Goal: Transaction & Acquisition: Purchase product/service

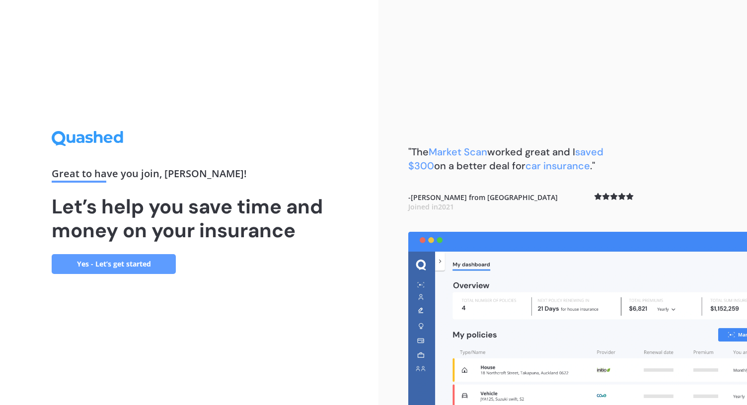
click at [137, 267] on link "Yes - Let’s get started" at bounding box center [114, 264] width 124 height 20
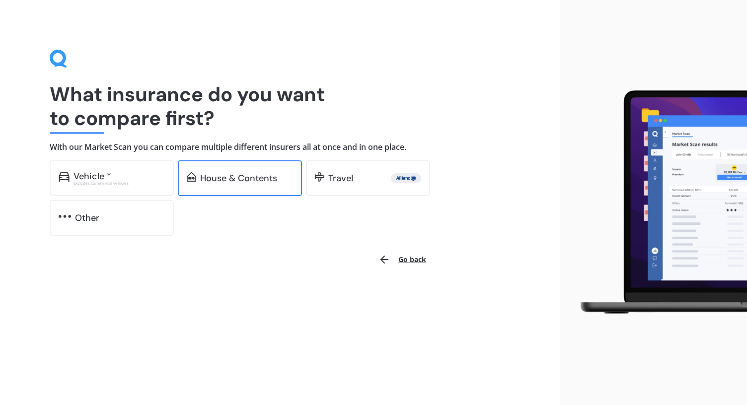
click at [238, 180] on div "House & Contents" at bounding box center [238, 178] width 77 height 10
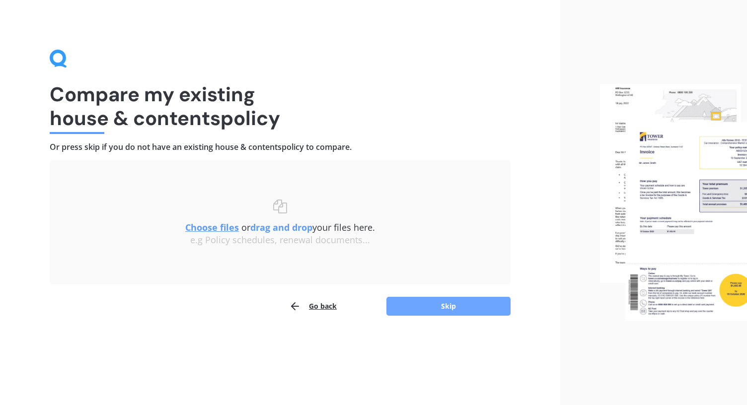
click at [416, 306] on button "Skip" at bounding box center [448, 306] width 124 height 19
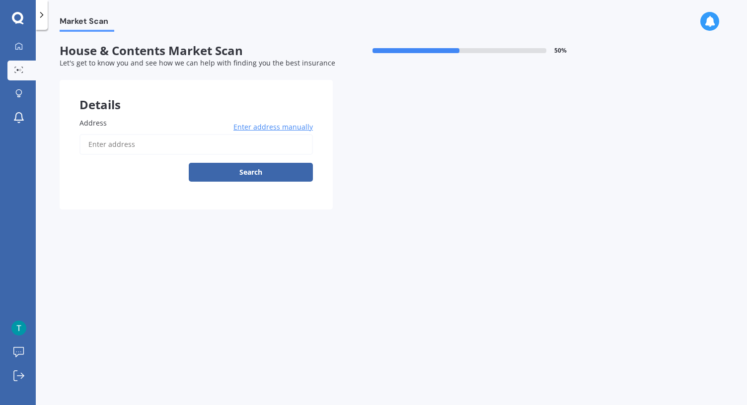
click at [134, 141] on input "Address" at bounding box center [195, 144] width 233 height 21
type input "[STREET_ADDRESS]"
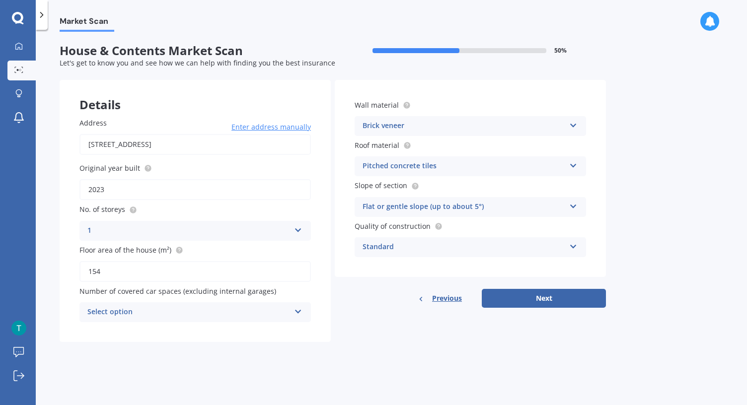
click at [297, 309] on icon at bounding box center [298, 309] width 8 height 7
click at [275, 346] on form "House & Contents Market Scan 50 % Let's get to know you and see how we can help…" at bounding box center [333, 197] width 546 height 306
click at [300, 311] on icon at bounding box center [298, 309] width 8 height 7
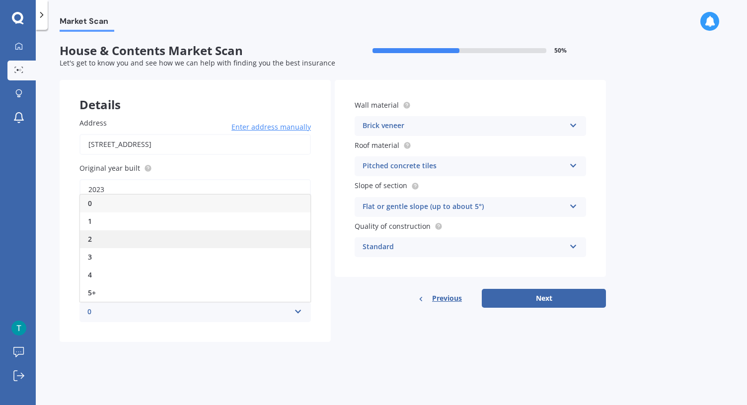
click at [123, 240] on div "2" at bounding box center [195, 239] width 230 height 18
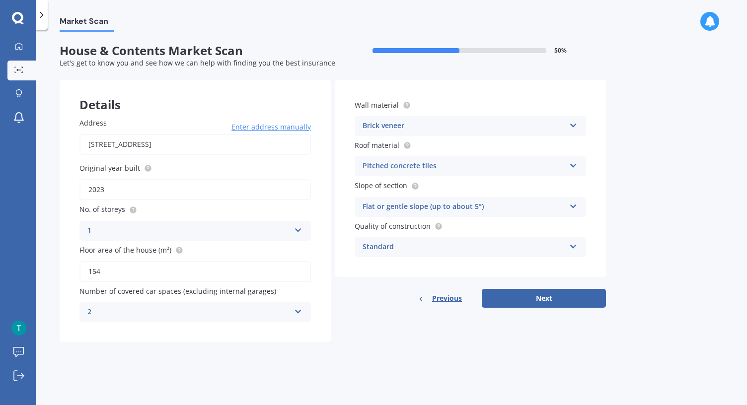
click at [573, 245] on icon at bounding box center [573, 244] width 8 height 7
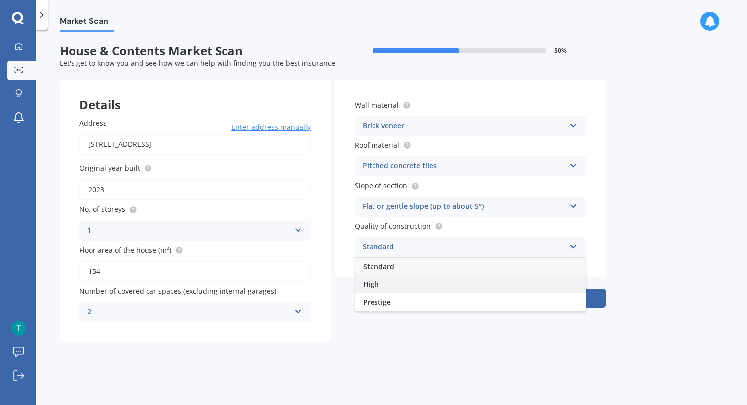
click at [557, 281] on div "High" at bounding box center [470, 285] width 230 height 18
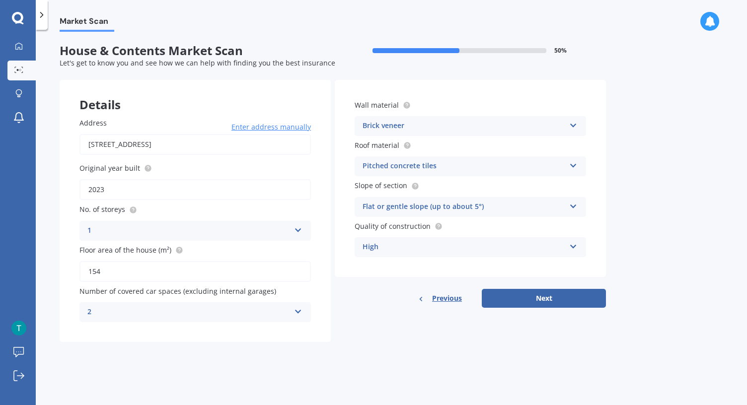
click at [557, 281] on div "Wall material Brick veneer Artificial weatherboard/plank cladding Blockwork Bri…" at bounding box center [470, 194] width 271 height 228
click at [555, 297] on button "Next" at bounding box center [544, 298] width 124 height 19
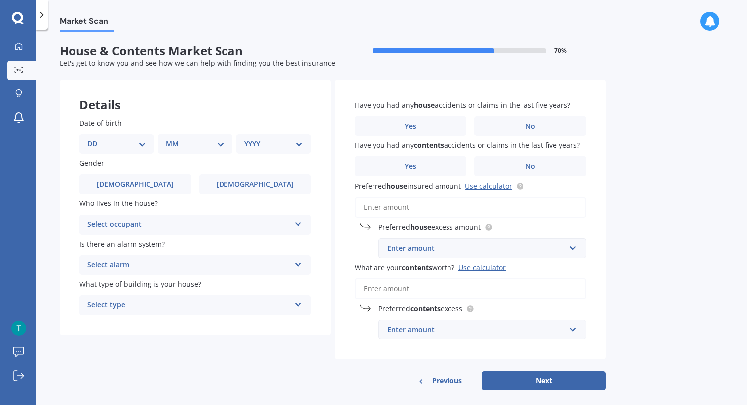
click at [145, 144] on select "DD 01 02 03 04 05 06 07 08 09 10 11 12 13 14 15 16 17 18 19 20 21 22 23 24 25 2…" at bounding box center [116, 144] width 59 height 11
select select "06"
click at [95, 139] on select "DD 01 02 03 04 05 06 07 08 09 10 11 12 13 14 15 16 17 18 19 20 21 22 23 24 25 2…" at bounding box center [116, 144] width 59 height 11
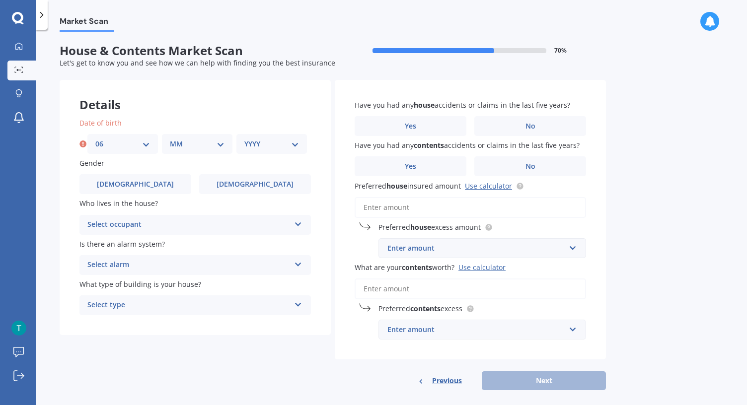
click at [218, 147] on select "MM 01 02 03 04 05 06 07 08 09 10 11 12" at bounding box center [197, 144] width 55 height 11
select select "08"
click at [170, 139] on select "MM 01 02 03 04 05 06 07 08 09 10 11 12" at bounding box center [197, 144] width 55 height 11
click at [296, 145] on select "YYYY 2009 2008 2007 2006 2005 2004 2003 2002 2001 2000 1999 1998 1997 1996 1995…" at bounding box center [271, 144] width 55 height 11
select select "1957"
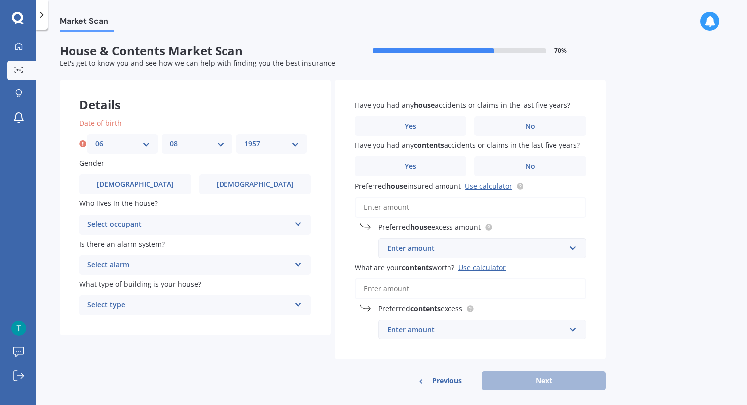
click at [244, 139] on select "YYYY 2009 2008 2007 2006 2005 2004 2003 2002 2001 2000 1999 1998 1997 1996 1995…" at bounding box center [271, 144] width 55 height 11
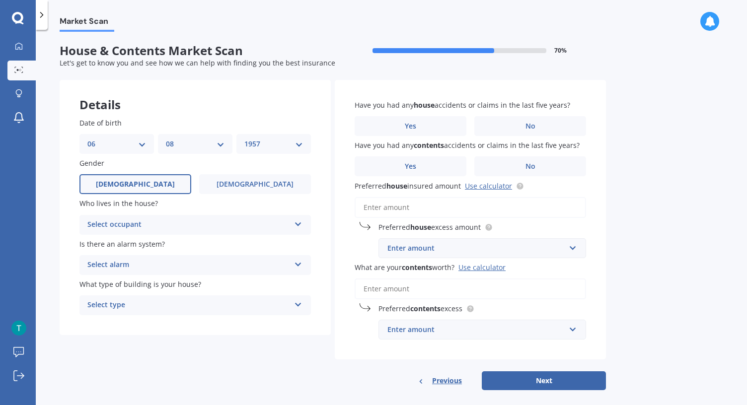
click at [183, 184] on label "[DEMOGRAPHIC_DATA]" at bounding box center [135, 184] width 112 height 20
click at [0, 0] on input "[DEMOGRAPHIC_DATA]" at bounding box center [0, 0] width 0 height 0
click at [183, 184] on label "[DEMOGRAPHIC_DATA]" at bounding box center [135, 184] width 112 height 20
click at [0, 0] on input "[DEMOGRAPHIC_DATA]" at bounding box center [0, 0] width 0 height 0
click at [183, 184] on label "[DEMOGRAPHIC_DATA]" at bounding box center [135, 184] width 112 height 20
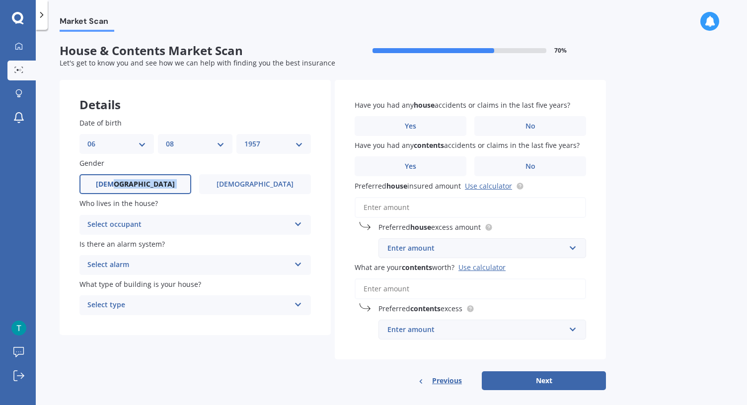
click at [0, 0] on input "[DEMOGRAPHIC_DATA]" at bounding box center [0, 0] width 0 height 0
click at [277, 224] on div "Select occupant" at bounding box center [188, 225] width 203 height 12
click at [190, 245] on div "Owner" at bounding box center [195, 244] width 230 height 18
click at [297, 306] on icon at bounding box center [298, 302] width 8 height 7
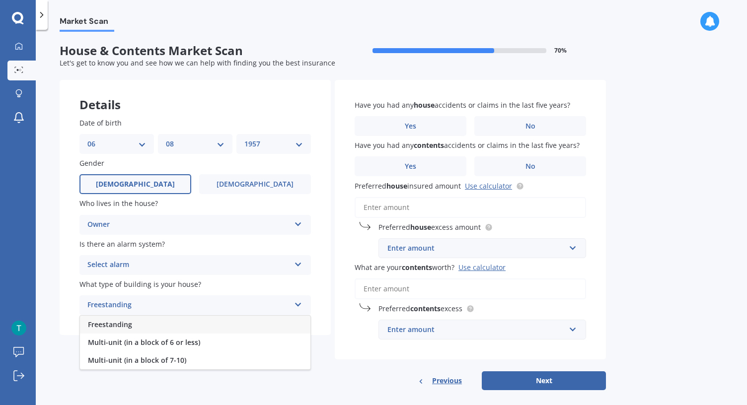
click at [277, 327] on div "Freestanding" at bounding box center [195, 325] width 230 height 18
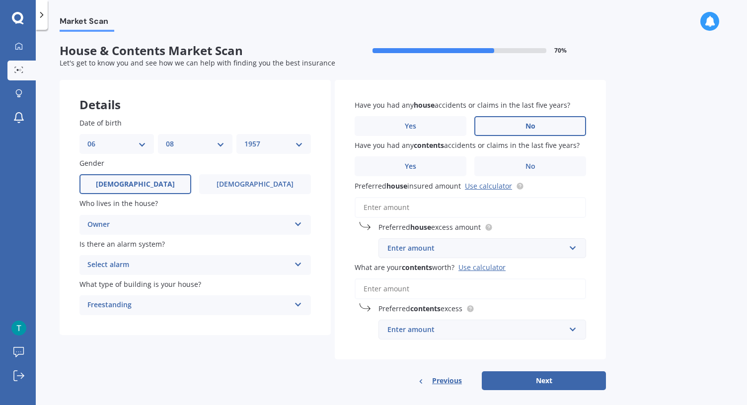
click at [522, 123] on label "No" at bounding box center [530, 126] width 112 height 20
click at [0, 0] on input "No" at bounding box center [0, 0] width 0 height 0
click at [535, 164] on label "No" at bounding box center [530, 166] width 112 height 20
click at [0, 0] on input "No" at bounding box center [0, 0] width 0 height 0
click at [456, 207] on input "Preferred house insured amount Use calculator" at bounding box center [470, 207] width 231 height 21
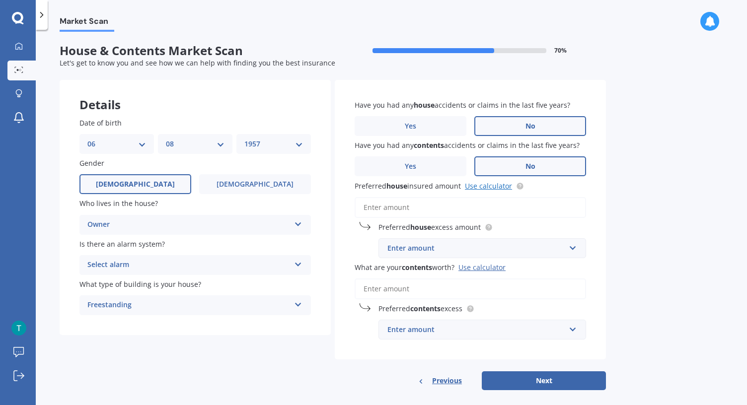
click at [489, 185] on link "Use calculator" at bounding box center [488, 185] width 47 height 9
click at [443, 208] on input "Preferred house insured amount Use calculator" at bounding box center [470, 207] width 231 height 21
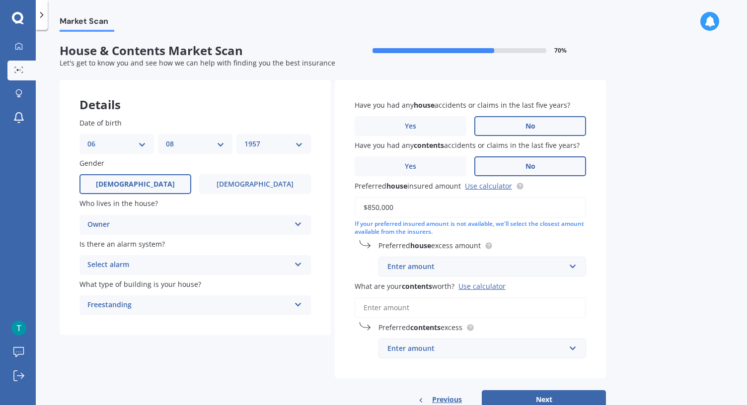
type input "$850,000"
click at [491, 260] on input "text" at bounding box center [478, 266] width 199 height 19
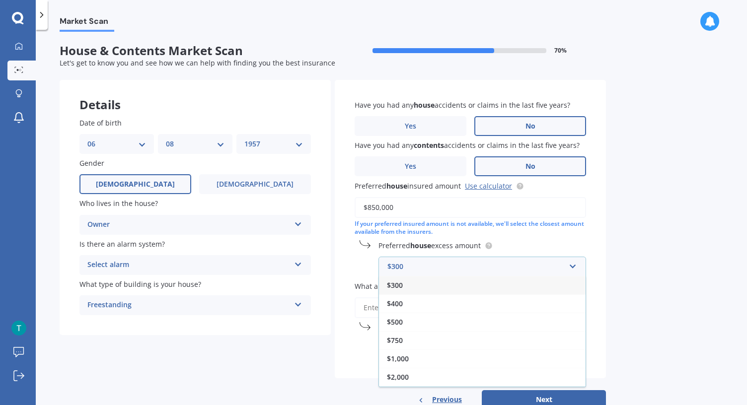
click at [427, 288] on div "$300" at bounding box center [482, 285] width 207 height 18
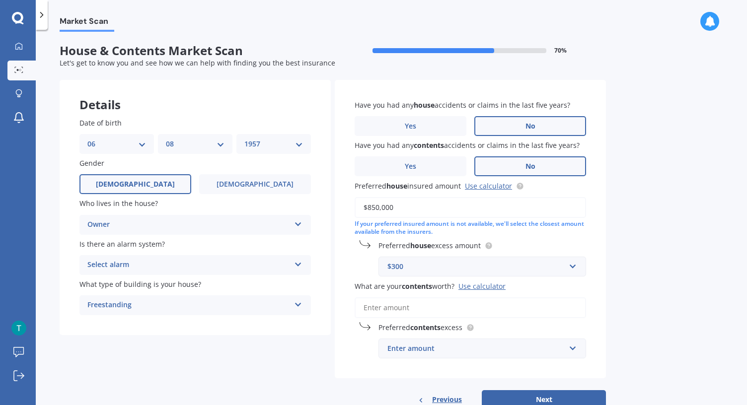
click at [476, 286] on div "Use calculator" at bounding box center [481, 286] width 47 height 9
click at [476, 297] on input "What are your contents worth? Use calculator" at bounding box center [470, 307] width 231 height 21
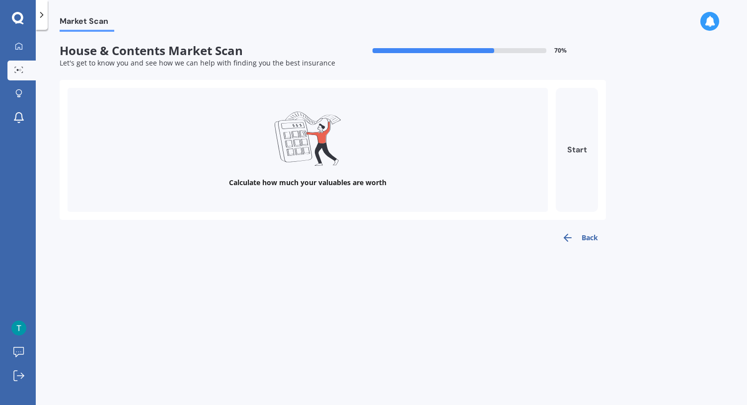
click at [573, 150] on button "Start" at bounding box center [577, 150] width 42 height 124
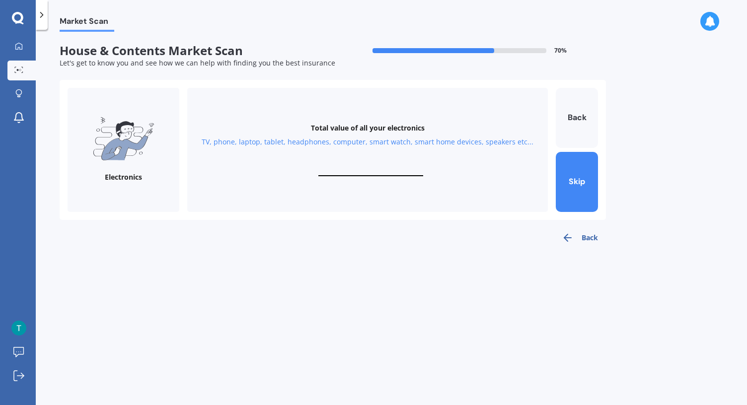
click at [417, 164] on div "Total value of all your electronics TV, phone, laptop, tablet, headphones, comp…" at bounding box center [367, 150] width 361 height 124
click at [400, 167] on input "text" at bounding box center [370, 171] width 105 height 9
type input "$15,000"
click at [578, 184] on button "Next" at bounding box center [577, 182] width 42 height 60
click at [387, 167] on input "text" at bounding box center [370, 171] width 105 height 9
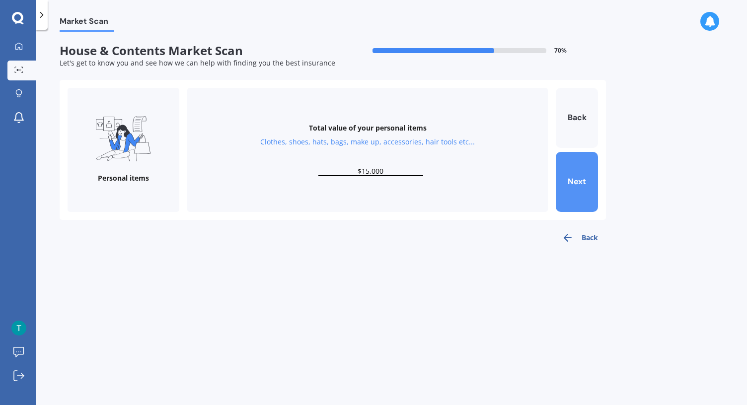
type input "$15,000"
click at [582, 180] on button "Next" at bounding box center [577, 182] width 42 height 60
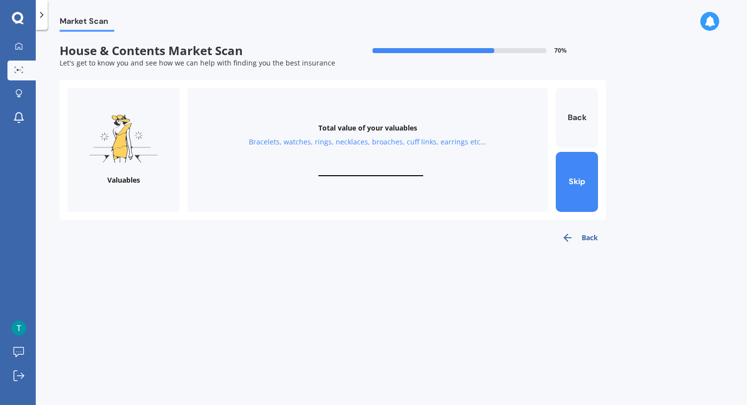
click at [371, 163] on div "Total value of your valuables Bracelets, watches, rings, necklaces, broaches, c…" at bounding box center [367, 150] width 361 height 124
click at [371, 162] on div "Total value of your valuables Bracelets, watches, rings, necklaces, broaches, c…" at bounding box center [367, 150] width 361 height 124
click at [379, 169] on input "text" at bounding box center [370, 171] width 105 height 9
type input "$15,000"
click at [584, 197] on button "Next" at bounding box center [577, 182] width 42 height 60
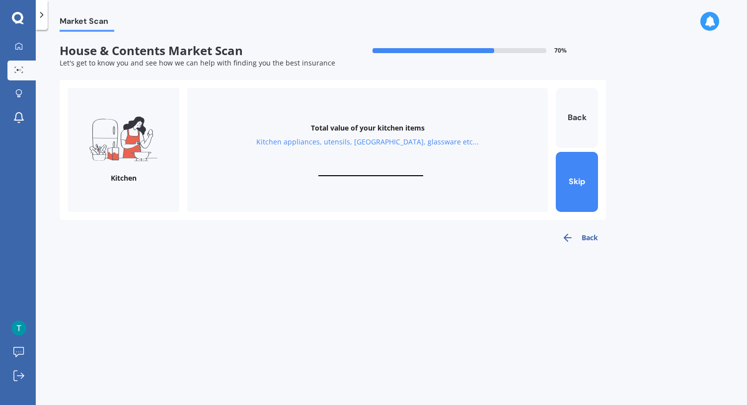
click at [389, 167] on input "text" at bounding box center [370, 171] width 105 height 9
type input "$15,000"
click at [569, 175] on button "Next" at bounding box center [577, 182] width 42 height 60
click at [400, 168] on input "text" at bounding box center [370, 171] width 105 height 9
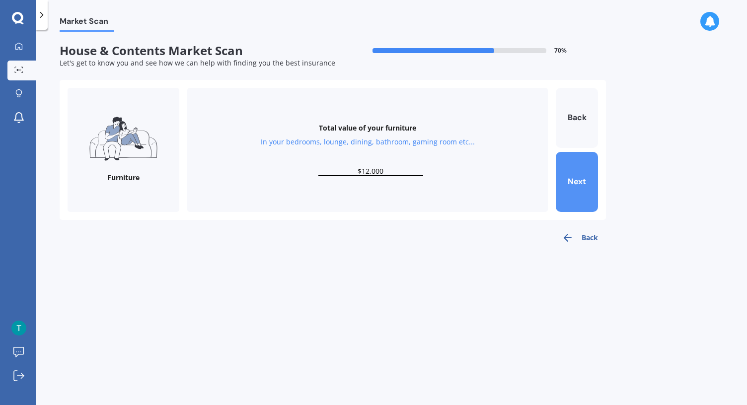
type input "$12,000"
click at [584, 196] on button "Next" at bounding box center [577, 182] width 42 height 60
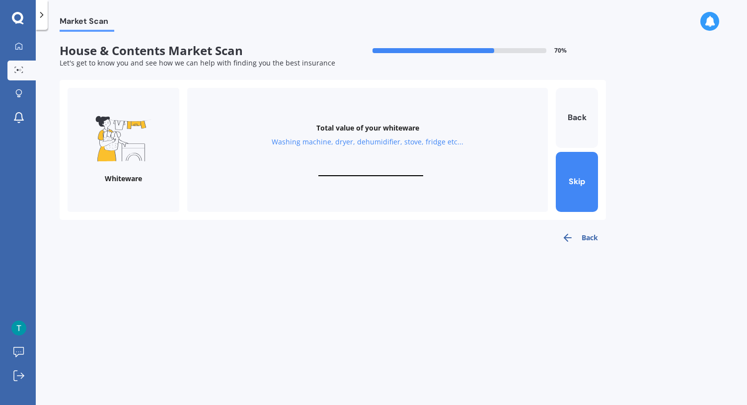
click at [397, 157] on div "Total value of your whiteware Washing machine, dryer, dehumidifier, stove, frid…" at bounding box center [367, 150] width 361 height 124
click at [584, 238] on button "Back" at bounding box center [580, 238] width 52 height 20
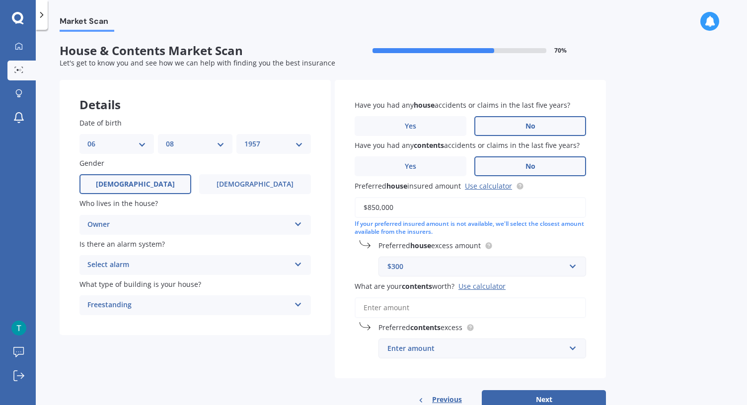
click at [492, 285] on div "Use calculator" at bounding box center [481, 286] width 47 height 9
click at [492, 297] on input "What are your contents worth? Use calculator" at bounding box center [470, 307] width 231 height 21
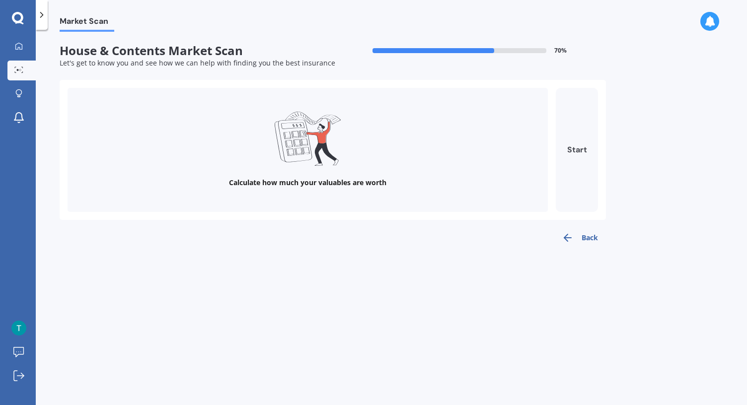
click at [581, 154] on button "Start" at bounding box center [577, 150] width 42 height 124
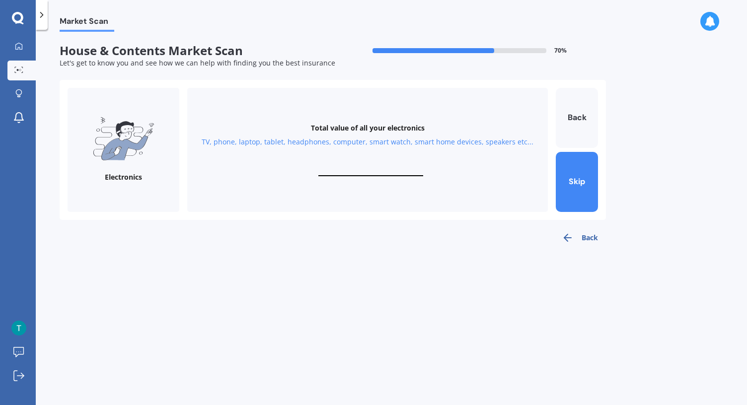
click at [395, 166] on div "Total value of all your electronics TV, phone, laptop, tablet, headphones, comp…" at bounding box center [367, 150] width 361 height 124
click at [391, 165] on div "Total value of all your electronics TV, phone, laptop, tablet, headphones, comp…" at bounding box center [367, 150] width 361 height 124
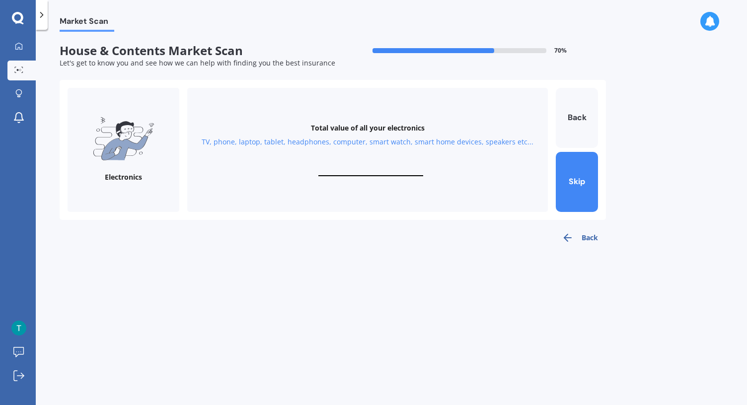
click at [388, 156] on div "Total value of all your electronics TV, phone, laptop, tablet, headphones, comp…" at bounding box center [367, 150] width 361 height 124
click at [378, 162] on div "Total value of all your electronics TV, phone, laptop, tablet, headphones, comp…" at bounding box center [367, 150] width 361 height 124
drag, startPoint x: 401, startPoint y: 169, endPoint x: 362, endPoint y: 167, distance: 39.3
click at [362, 167] on input "text" at bounding box center [370, 171] width 105 height 9
type input "$15,000"
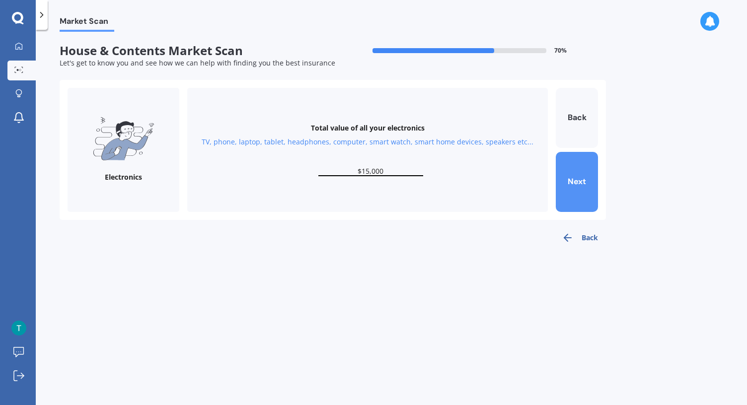
click at [563, 175] on button "Next" at bounding box center [577, 182] width 42 height 60
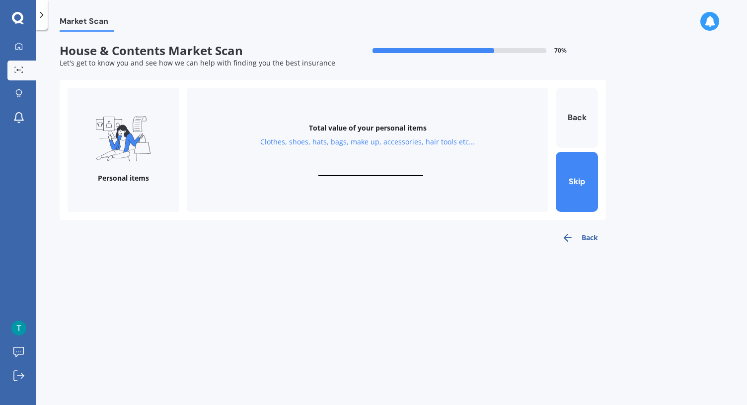
click at [405, 161] on div "Total value of your personal items Clothes, shoes, hats, bags, make up, accesso…" at bounding box center [367, 150] width 361 height 124
drag, startPoint x: 405, startPoint y: 161, endPoint x: 382, endPoint y: 166, distance: 23.4
click at [382, 166] on div "Total value of your personal items Clothes, shoes, hats, bags, make up, accesso…" at bounding box center [367, 150] width 361 height 124
drag, startPoint x: 393, startPoint y: 171, endPoint x: 375, endPoint y: 166, distance: 18.6
click at [357, 168] on input "text" at bounding box center [370, 171] width 105 height 9
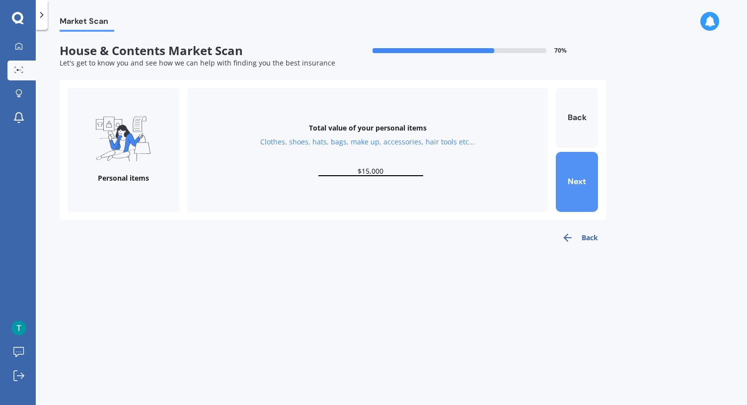
type input "$15,000"
click at [568, 186] on button "Next" at bounding box center [577, 182] width 42 height 60
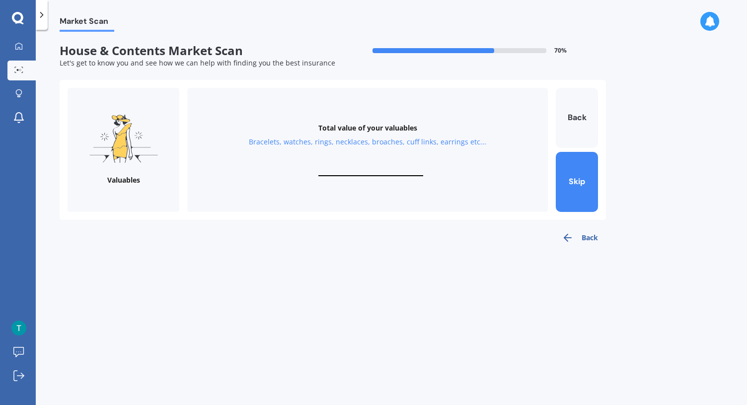
click at [397, 173] on input "text" at bounding box center [370, 171] width 105 height 9
type input "$30,000"
click at [573, 171] on button "Next" at bounding box center [577, 182] width 42 height 60
click at [339, 168] on input "text" at bounding box center [370, 171] width 105 height 9
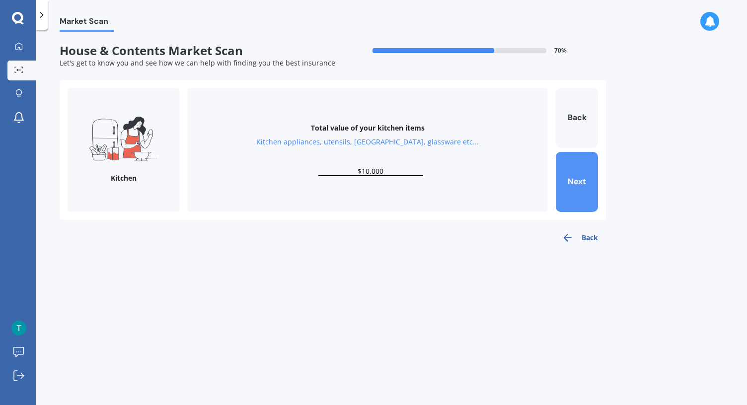
type input "$10,000"
click at [575, 192] on button "Next" at bounding box center [577, 182] width 42 height 60
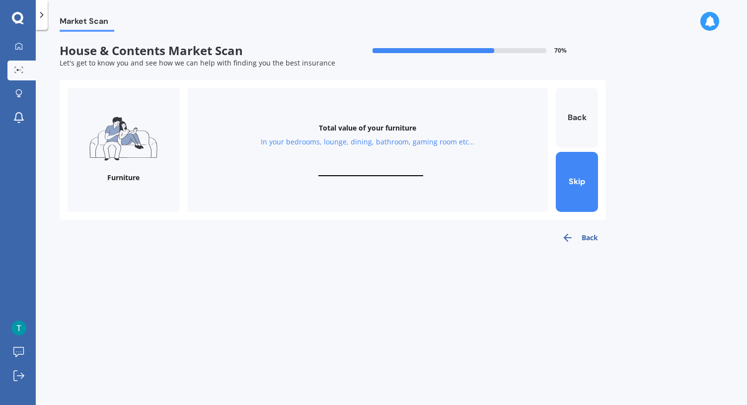
click at [375, 167] on input "text" at bounding box center [370, 171] width 105 height 9
type input "$12,000"
click at [584, 187] on button "Next" at bounding box center [577, 182] width 42 height 60
click at [345, 167] on input "text" at bounding box center [370, 171] width 105 height 9
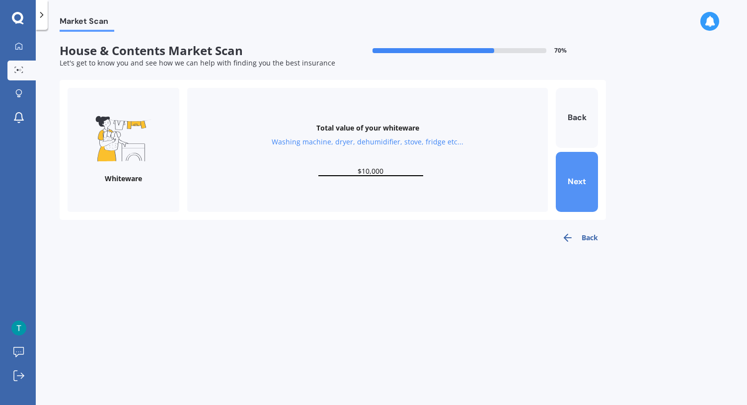
type input "$10,000"
click at [589, 195] on button "Next" at bounding box center [577, 182] width 42 height 60
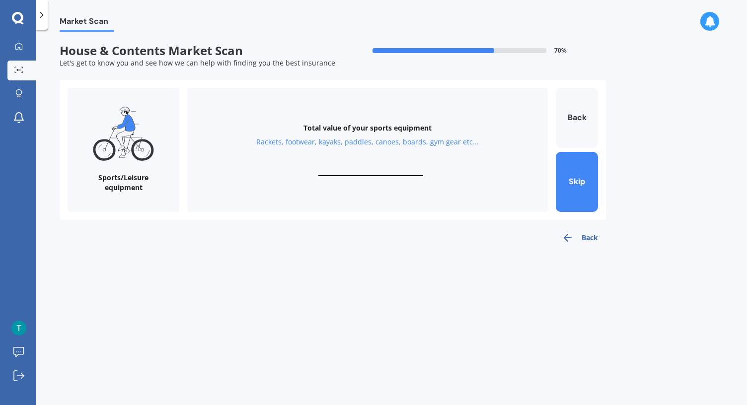
click at [374, 161] on div "Total value of your sports equipment Rackets, footwear, kayaks, paddles, canoes…" at bounding box center [367, 150] width 361 height 124
click at [359, 172] on input "text" at bounding box center [370, 171] width 105 height 9
type input "$10,000"
click at [577, 174] on button "Next" at bounding box center [577, 182] width 42 height 60
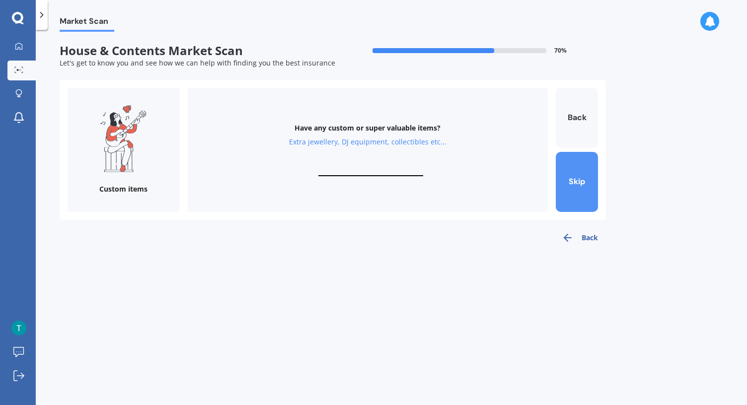
click at [582, 183] on button "Skip" at bounding box center [577, 182] width 42 height 60
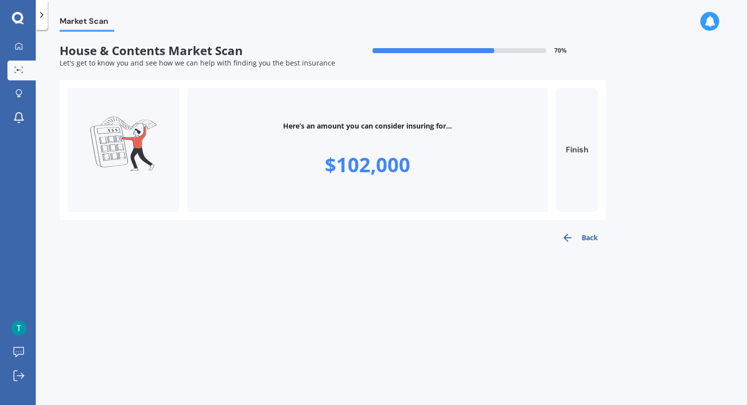
click at [585, 153] on button "Finish" at bounding box center [577, 150] width 42 height 124
type input "$102,000"
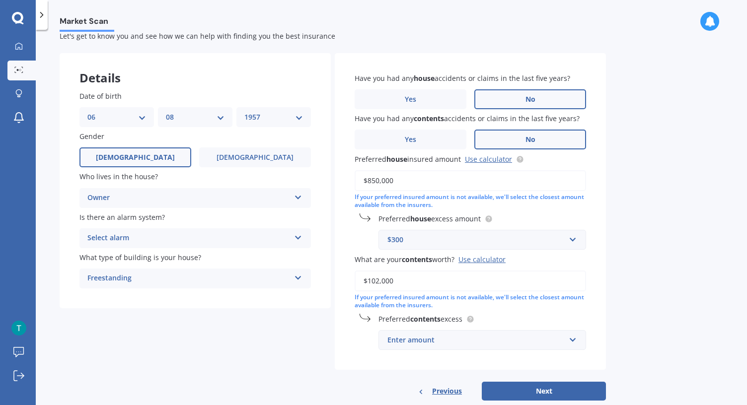
scroll to position [49, 0]
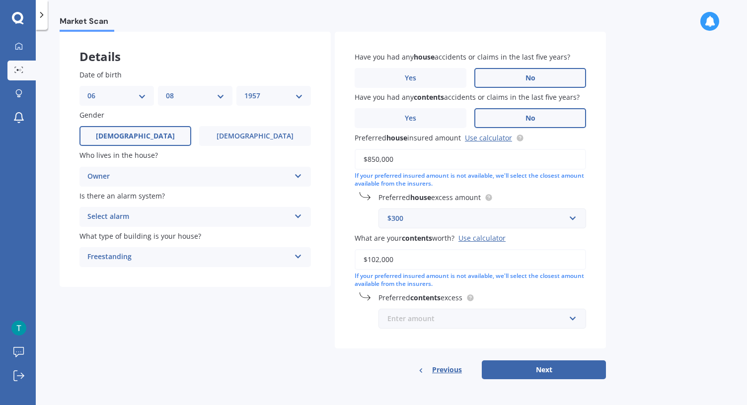
click at [574, 321] on input "text" at bounding box center [478, 318] width 199 height 19
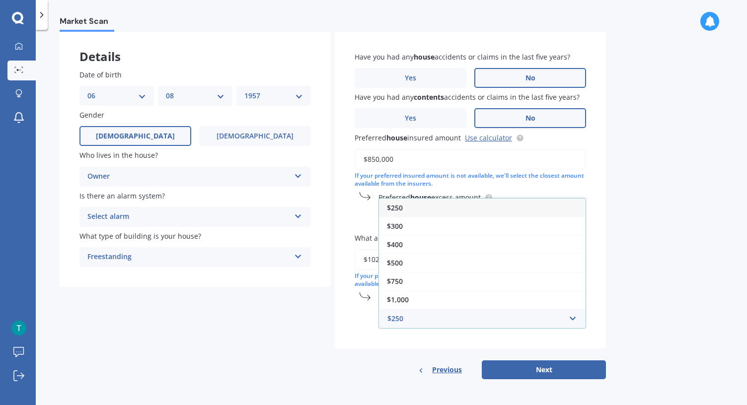
click at [401, 208] on span "$250" at bounding box center [395, 207] width 16 height 9
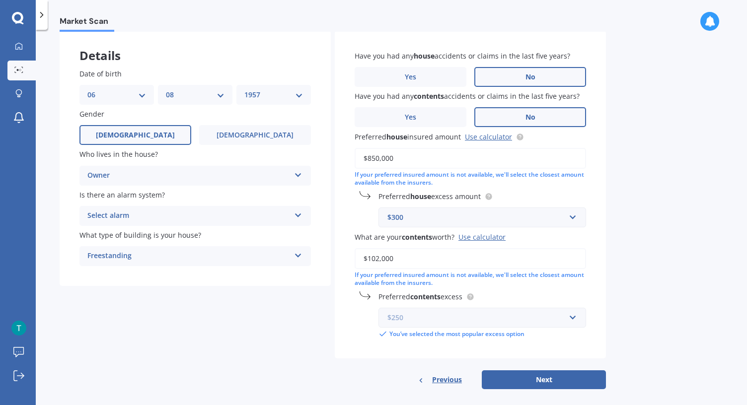
scroll to position [60, 0]
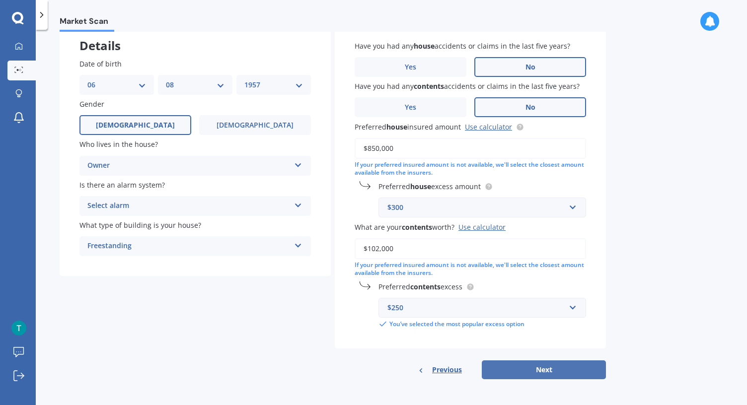
click at [515, 371] on button "Next" at bounding box center [544, 370] width 124 height 19
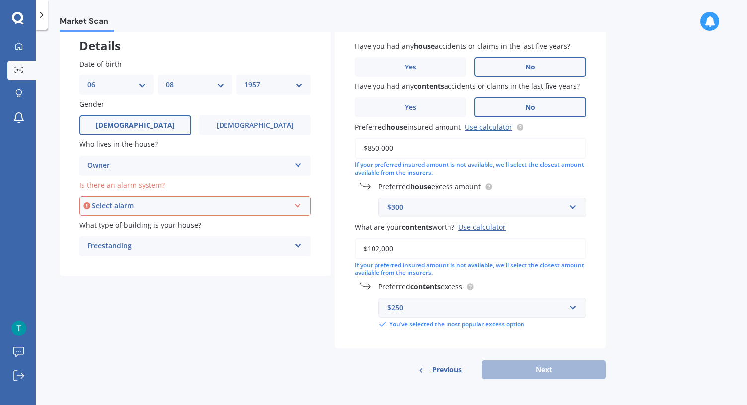
click at [553, 371] on div "Previous Next" at bounding box center [470, 370] width 271 height 19
click at [298, 206] on icon at bounding box center [298, 204] width 8 height 7
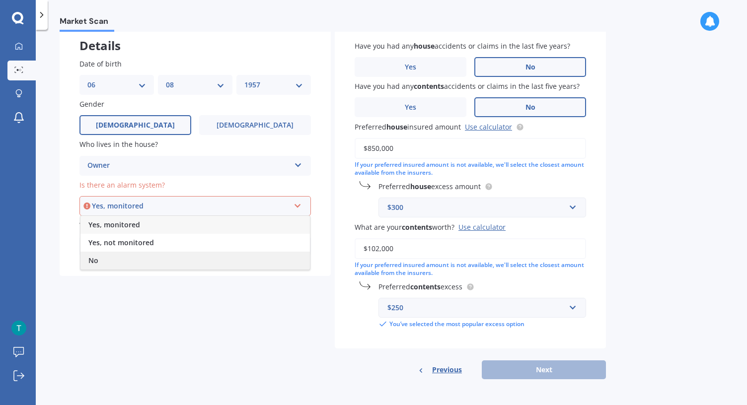
click at [112, 260] on div "No" at bounding box center [194, 261] width 229 height 18
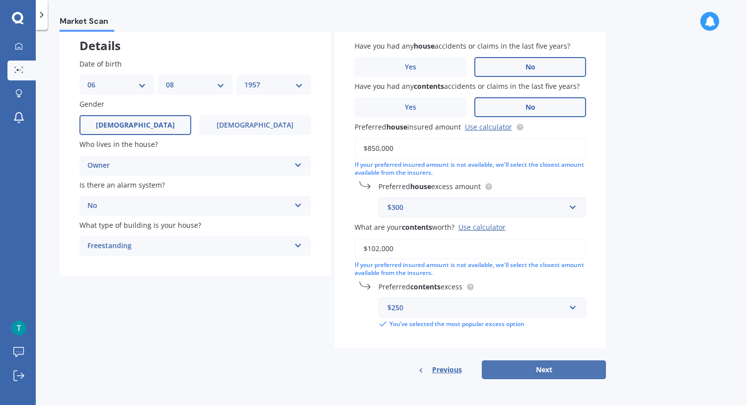
click at [529, 370] on button "Next" at bounding box center [544, 370] width 124 height 19
select select "06"
select select "08"
select select "1957"
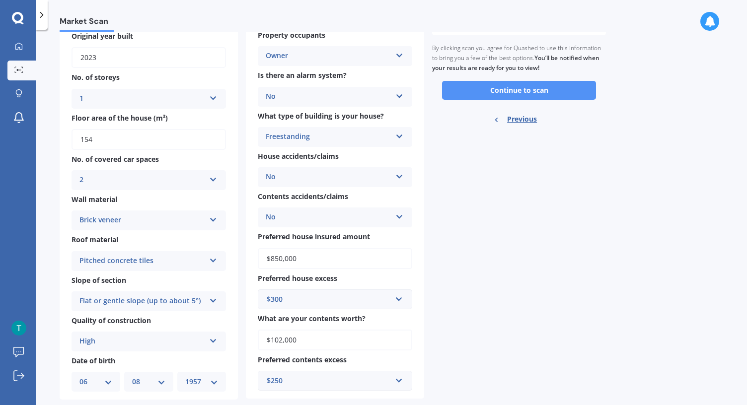
scroll to position [107, 0]
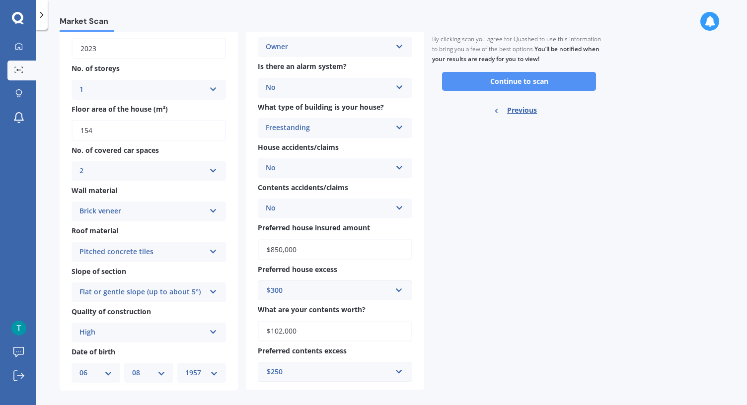
click at [508, 80] on button "Continue to scan" at bounding box center [519, 81] width 154 height 19
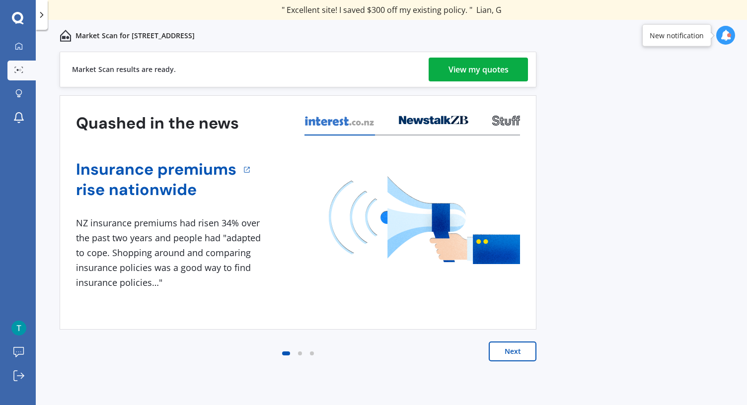
click at [508, 80] on div "View my quotes" at bounding box center [478, 70] width 60 height 24
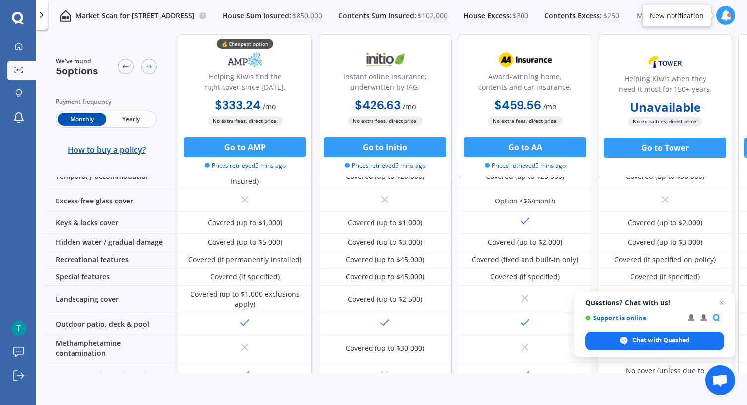
scroll to position [192, 0]
